Goal: Find contact information: Find contact information

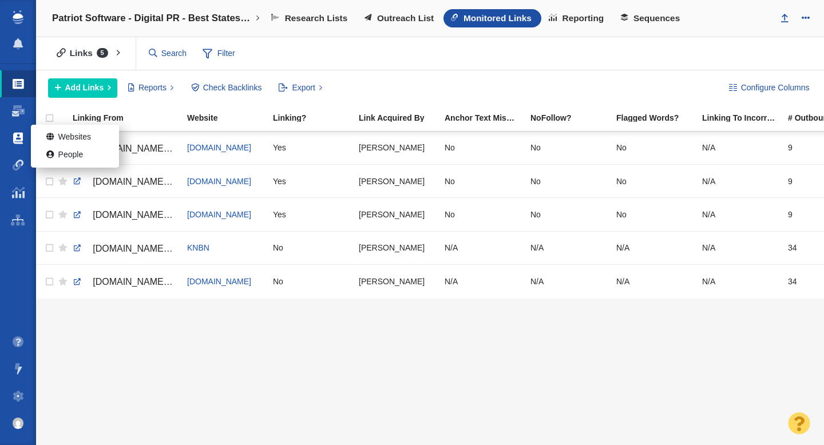
click at [20, 138] on span at bounding box center [18, 138] width 10 height 11
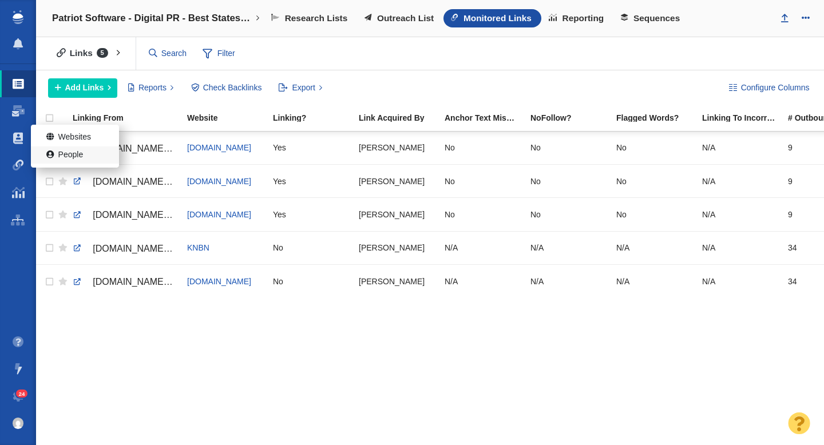
click at [61, 153] on link "People" at bounding box center [75, 156] width 88 height 18
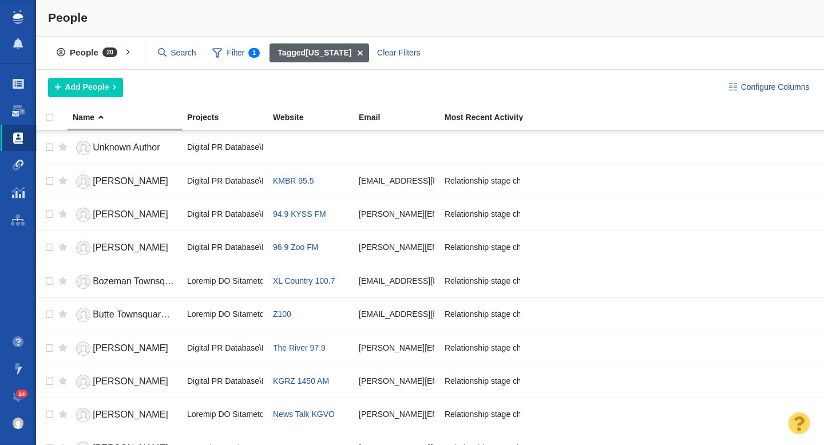
click at [352, 49] on span at bounding box center [361, 53] width 18 height 19
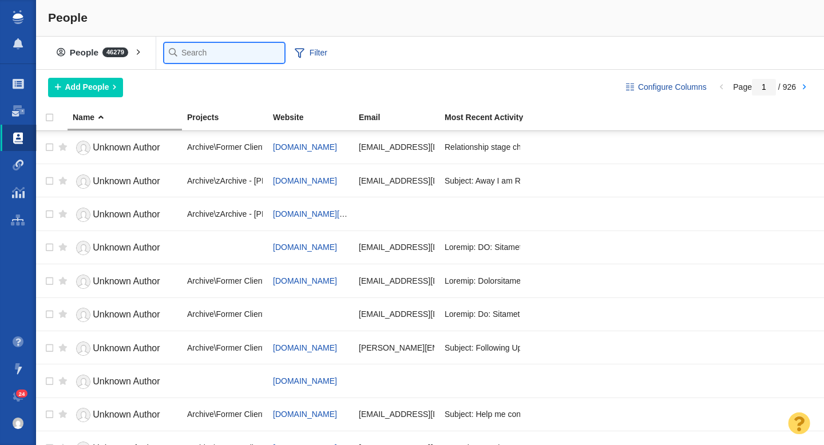
click at [184, 56] on input "text" at bounding box center [224, 53] width 120 height 20
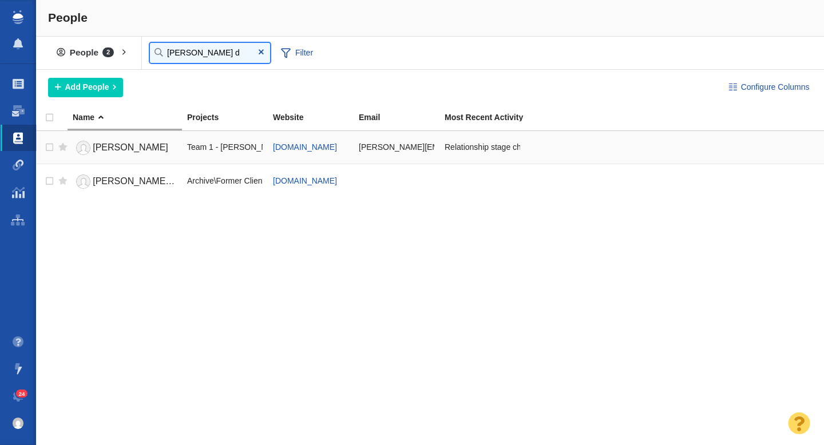
type input "logan d"
click at [140, 151] on span "Logan DeLoye" at bounding box center [131, 148] width 76 height 10
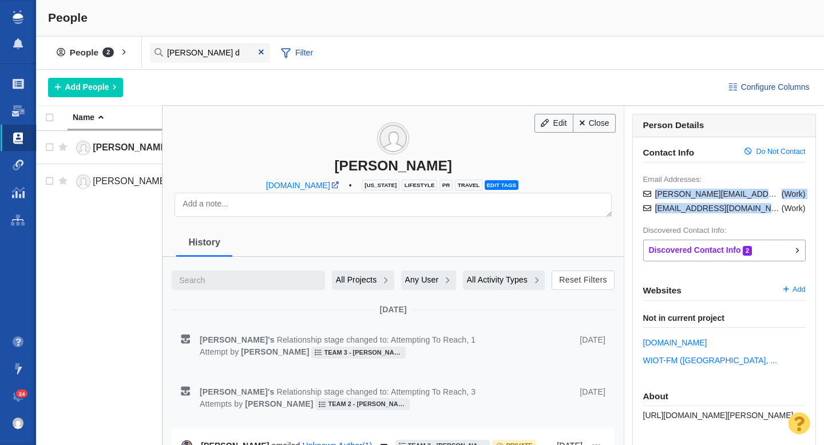
drag, startPoint x: 767, startPoint y: 210, endPoint x: 656, endPoint y: 196, distance: 111.4
click at [656, 196] on ul "logan.deloye@gmail.com ( Work ) logandeloye@iheartmedia.com ( Work )" at bounding box center [725, 201] width 163 height 25
copy ul "logan.deloye@gmail.com ( Work ) logandeloye@iheartmedia.com"
